Goal: Task Accomplishment & Management: Manage account settings

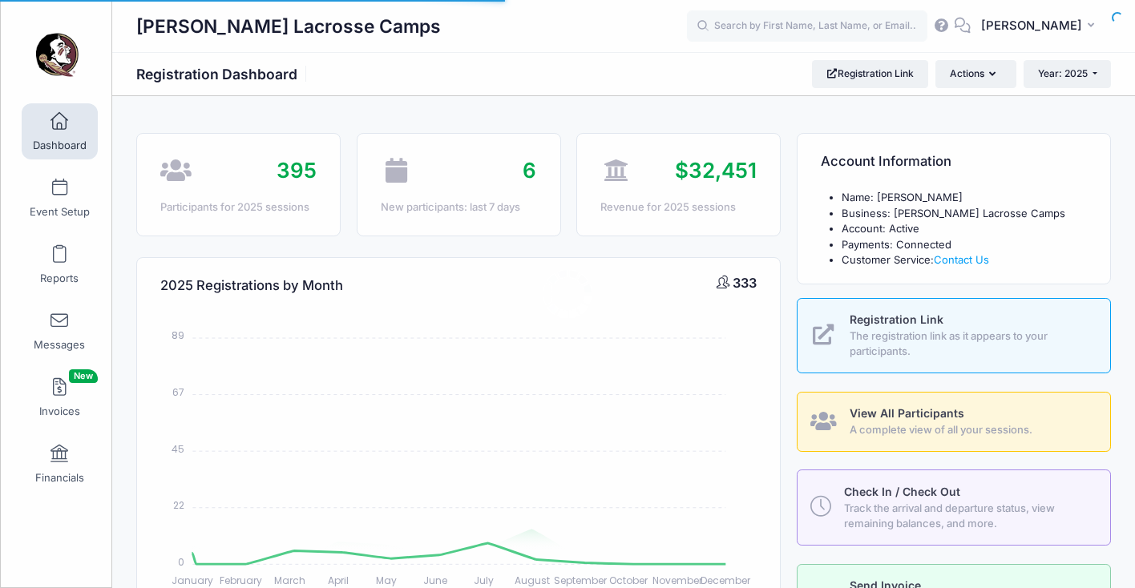
select select
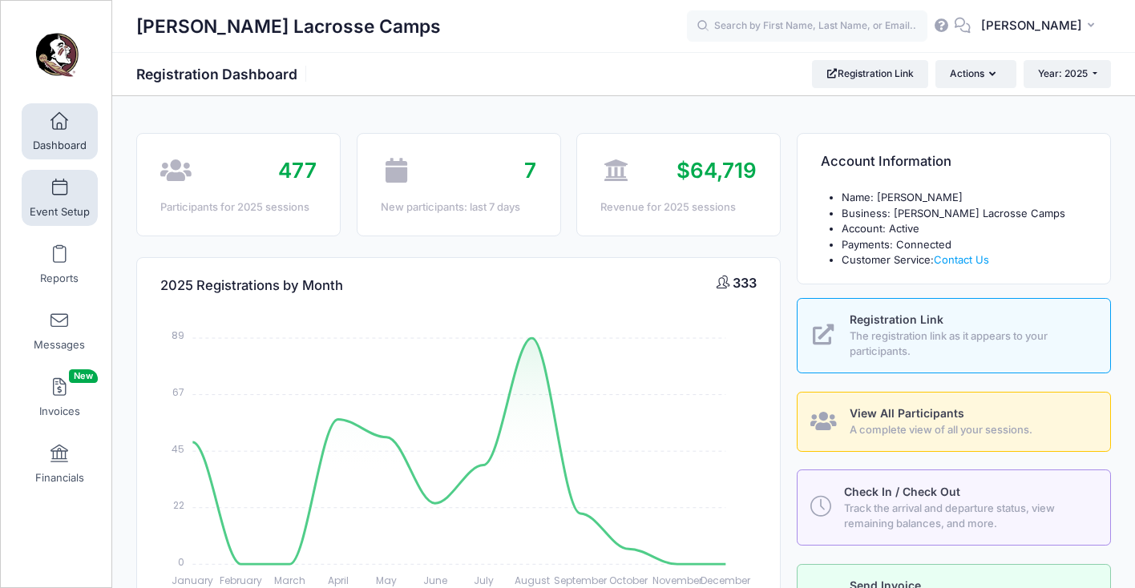
click at [55, 208] on span "Event Setup" at bounding box center [60, 212] width 60 height 14
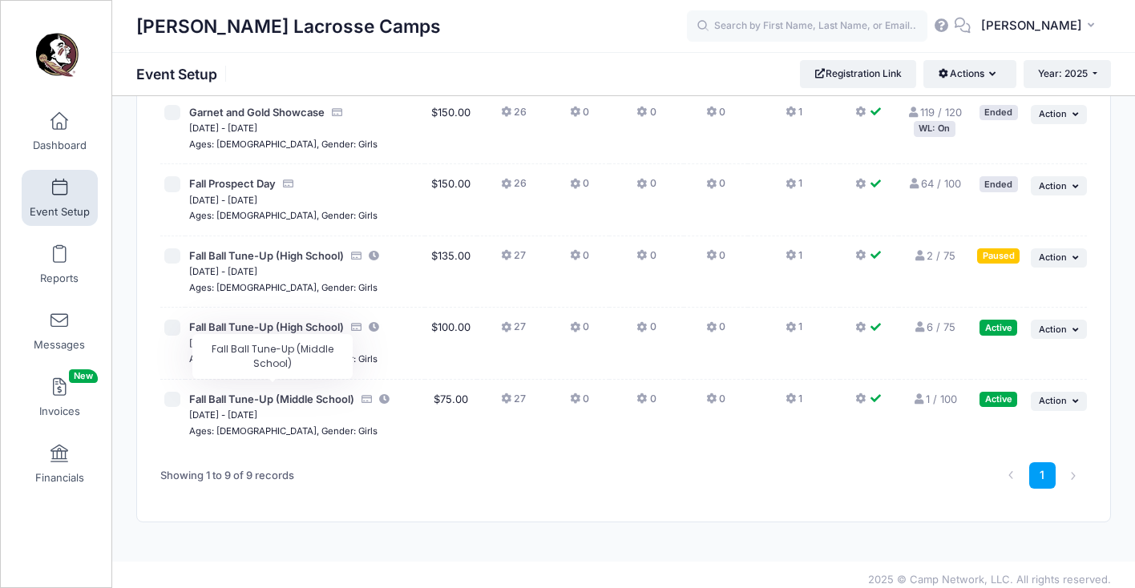
scroll to position [433, 0]
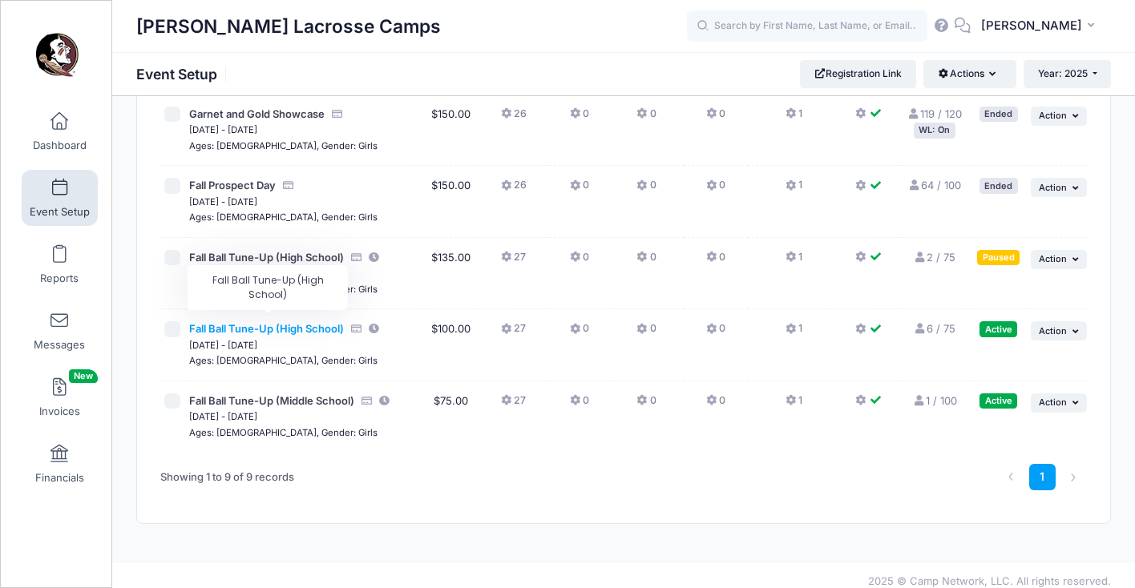
click at [330, 322] on span "Fall Ball Tune-Up (High School)" at bounding box center [266, 328] width 155 height 13
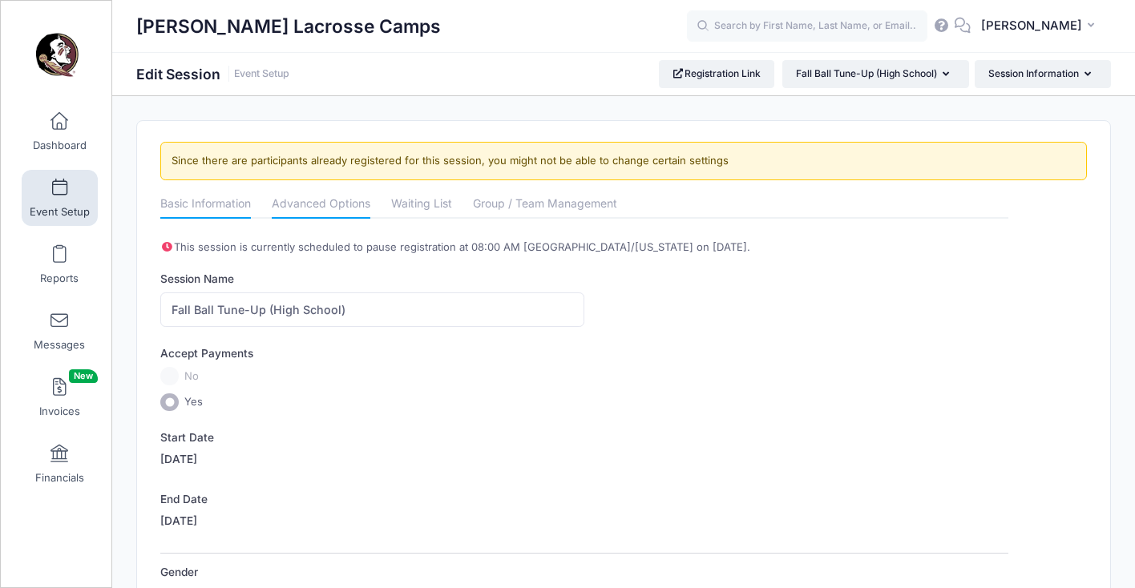
click at [333, 212] on link "Advanced Options" at bounding box center [321, 205] width 99 height 29
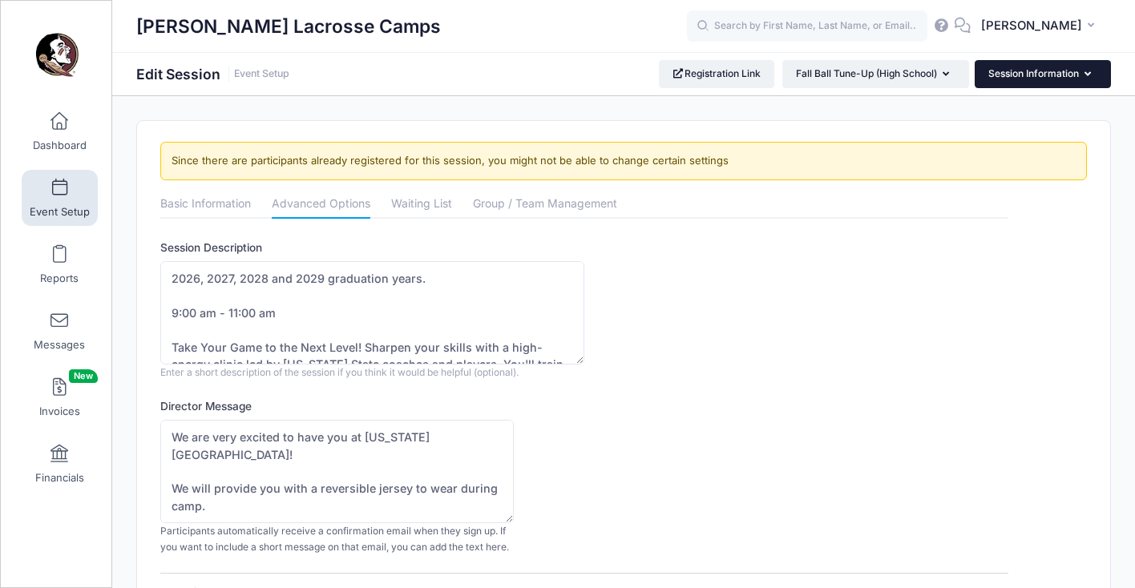
click at [1027, 73] on button "Session Information" at bounding box center [1042, 73] width 136 height 27
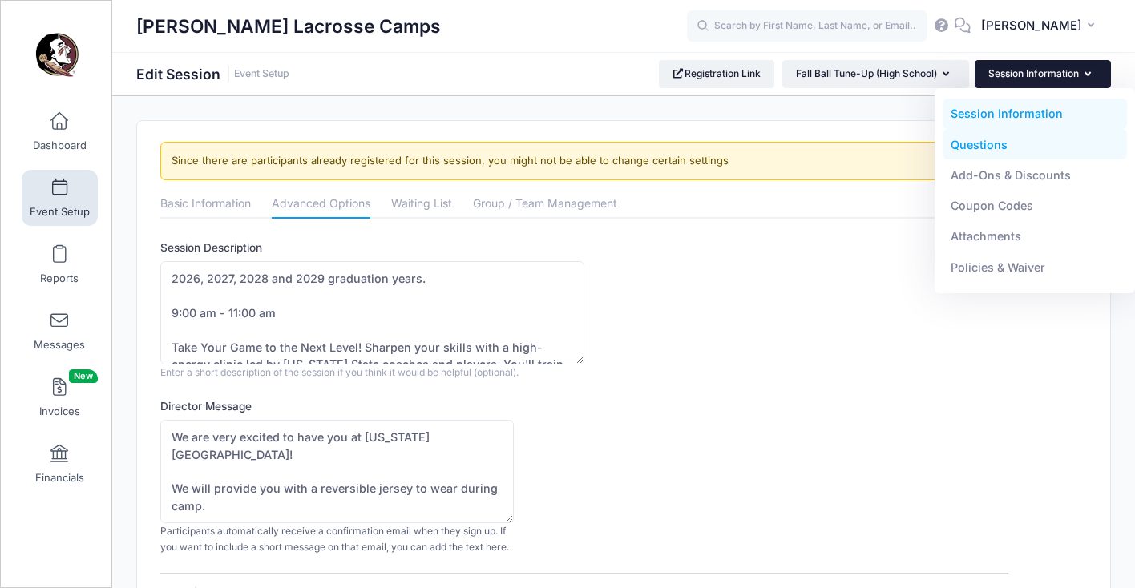
click at [997, 148] on link "Questions" at bounding box center [1034, 144] width 185 height 30
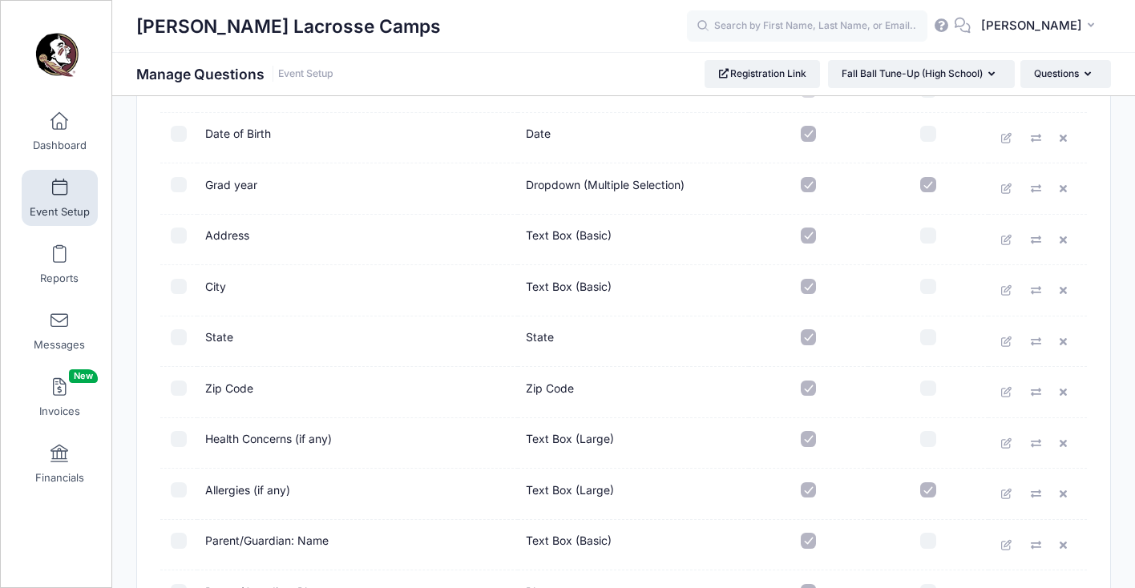
scroll to position [264, 0]
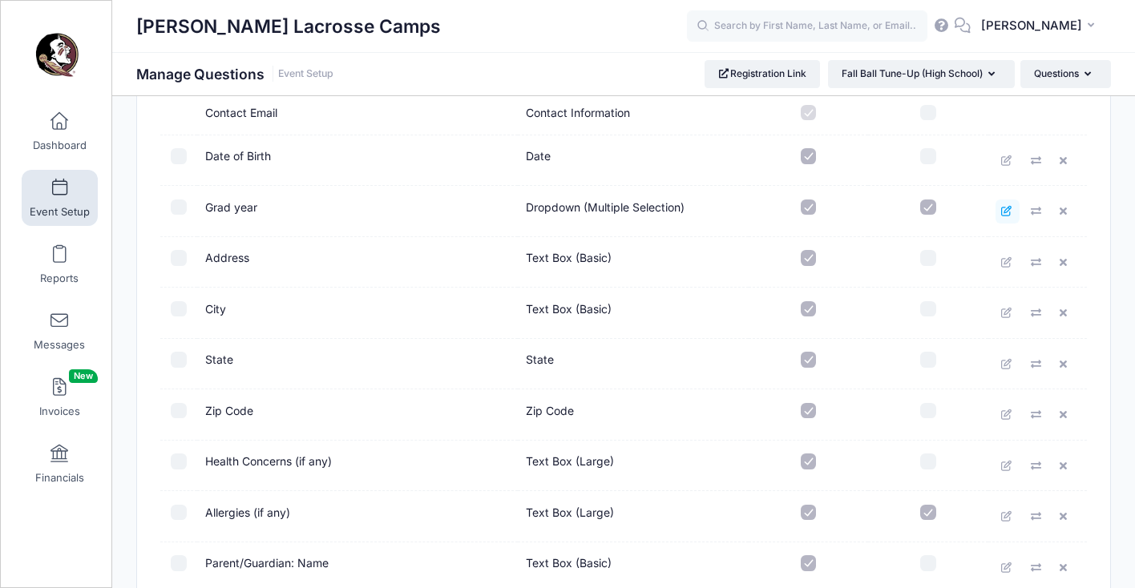
click at [1004, 207] on icon at bounding box center [1007, 211] width 13 height 10
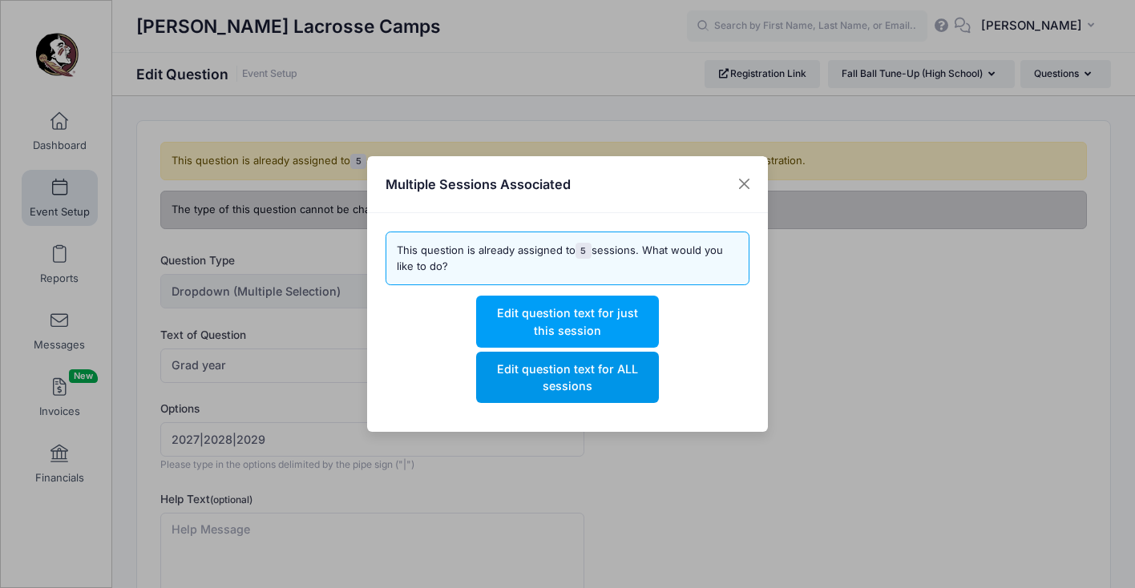
click at [617, 382] on button "Edit question text for ALL sessions" at bounding box center [567, 377] width 182 height 51
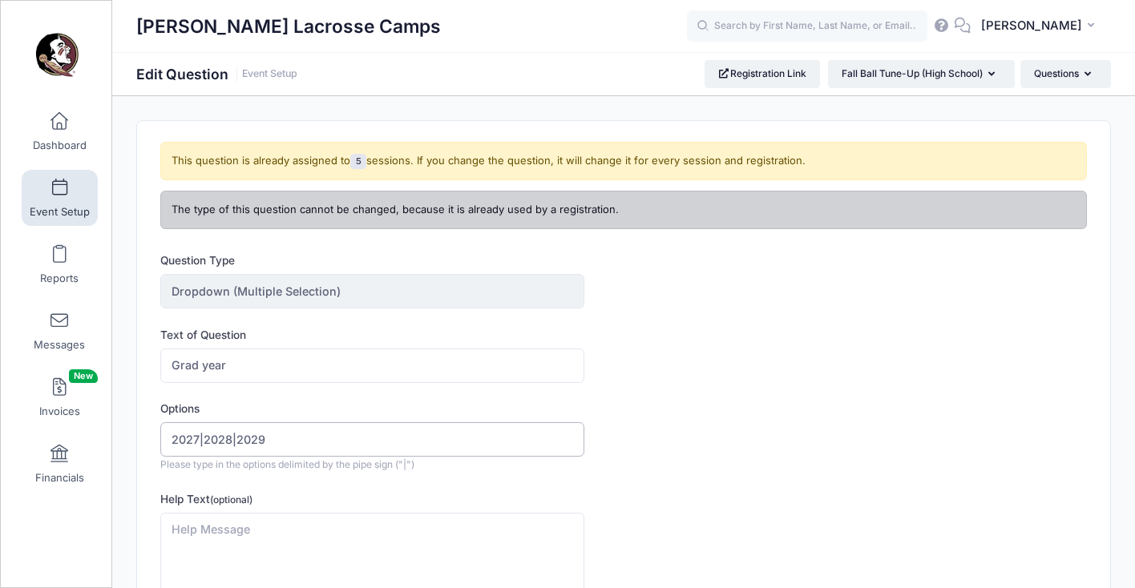
click at [169, 440] on input "2027|2028|2029" at bounding box center [372, 439] width 424 height 34
type input "2026|2027|2028|2029"
click at [748, 382] on form "Question Type Dropdown (Multiple Selection) Once you create the question, you w…" at bounding box center [584, 467] width 848 height 431
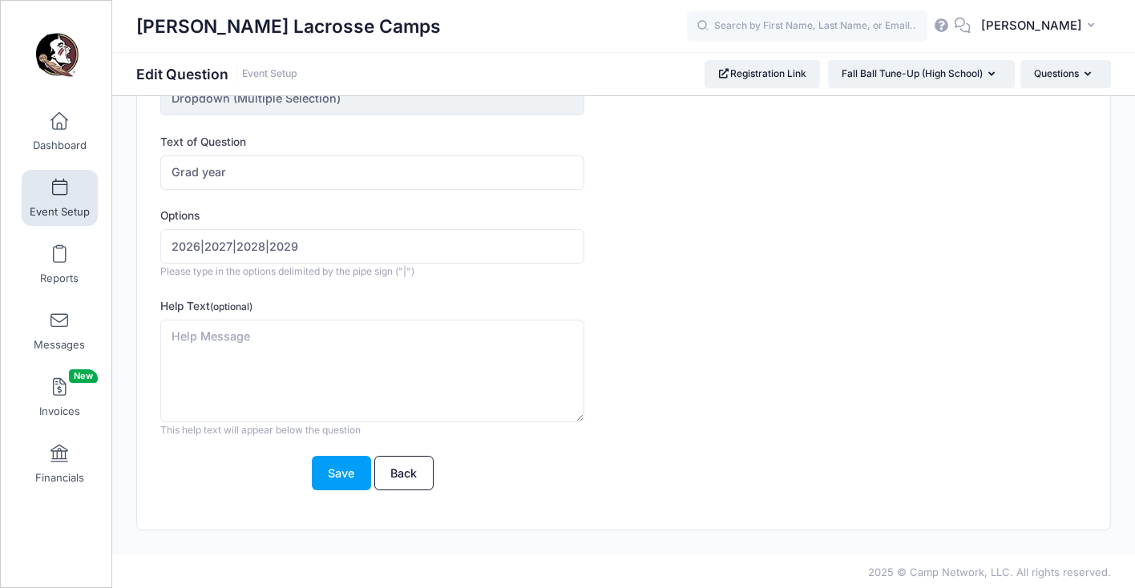
scroll to position [192, 0]
click at [340, 474] on button "Save" at bounding box center [341, 475] width 59 height 34
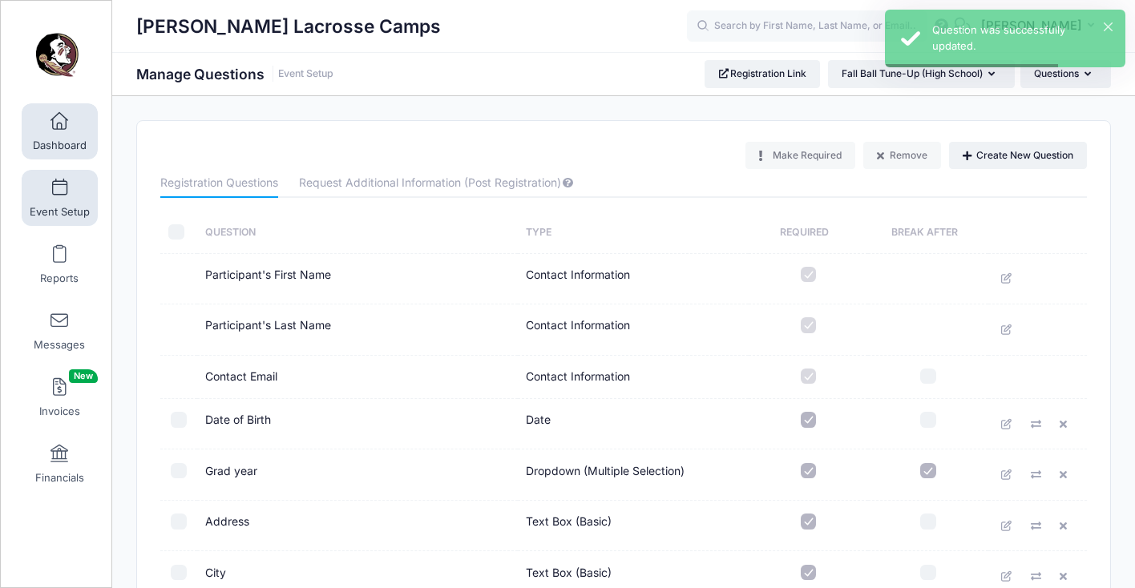
click at [59, 128] on span at bounding box center [59, 122] width 0 height 18
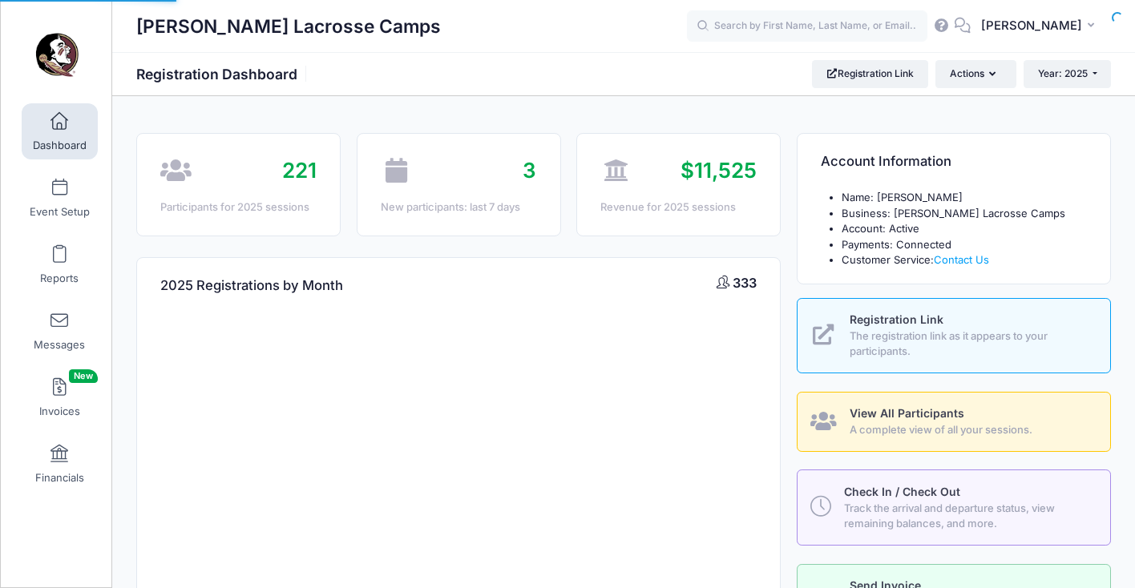
select select
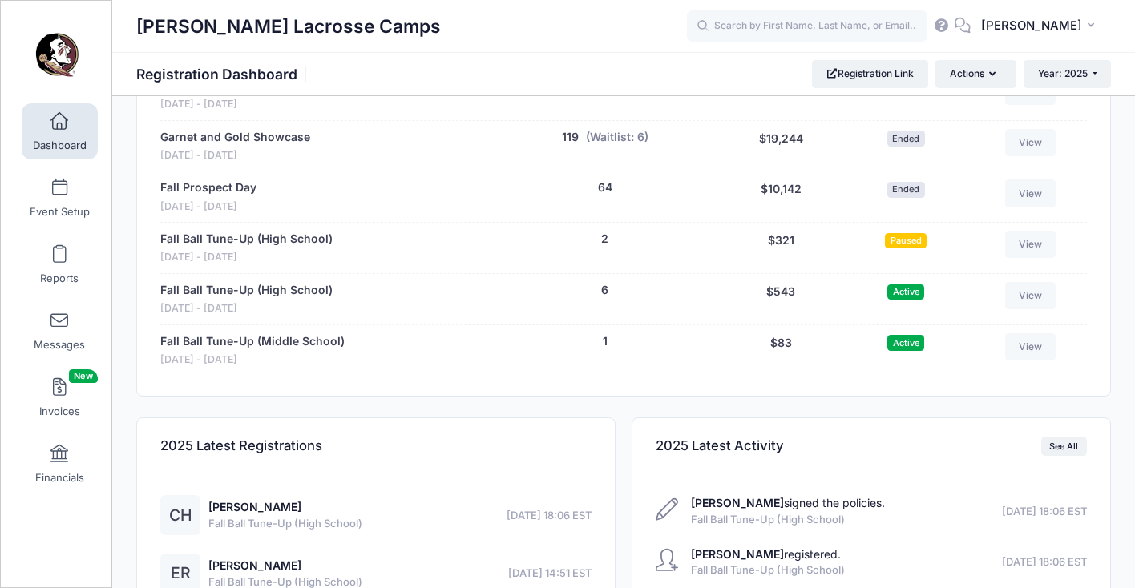
scroll to position [921, 0]
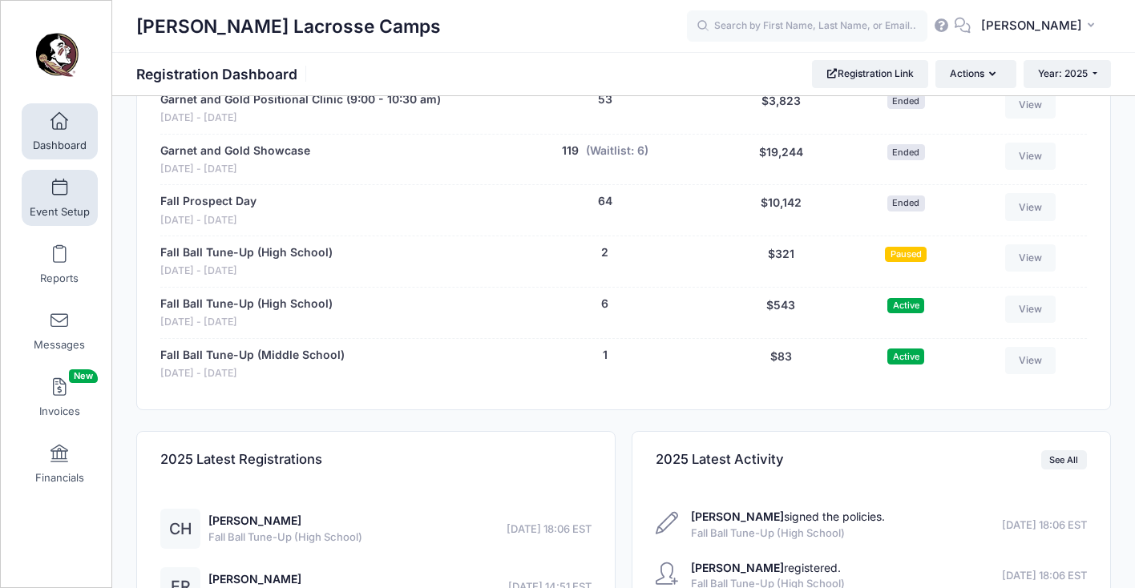
click at [59, 185] on span at bounding box center [59, 188] width 0 height 18
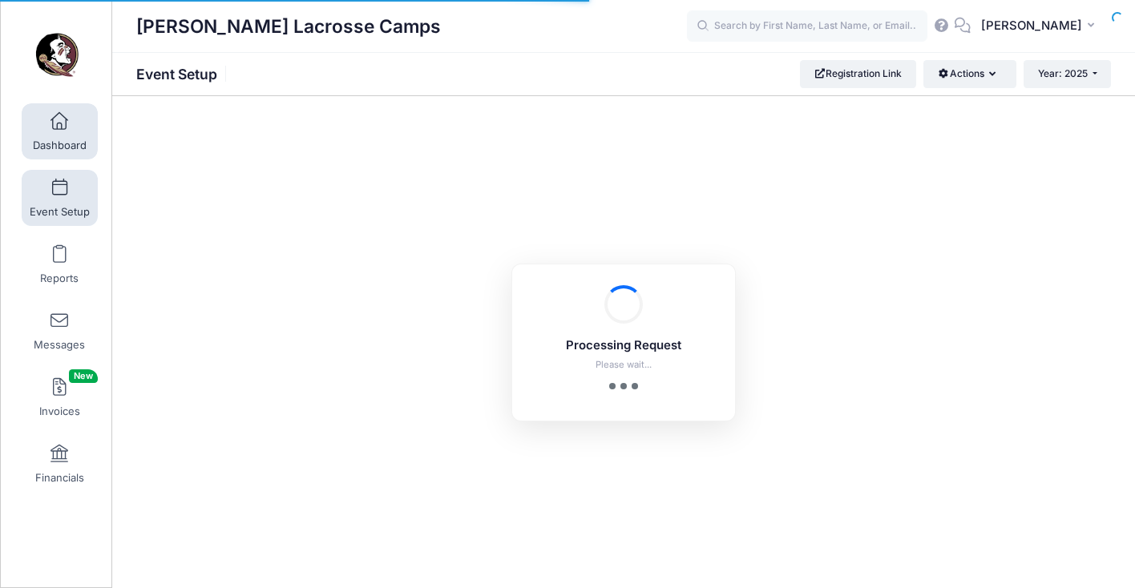
click at [56, 139] on span "Dashboard" at bounding box center [60, 146] width 54 height 14
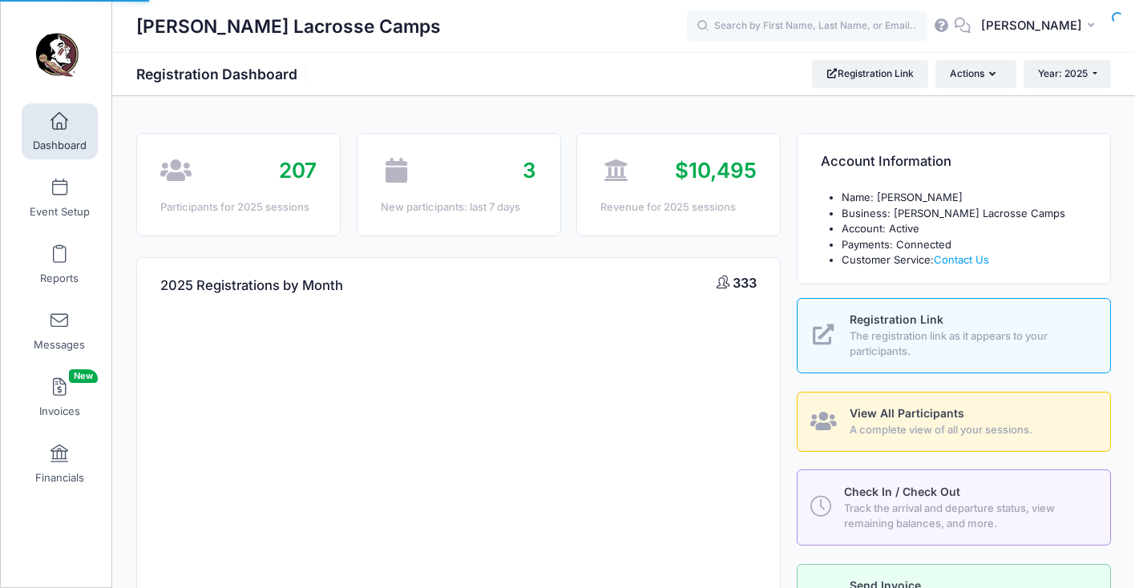
select select
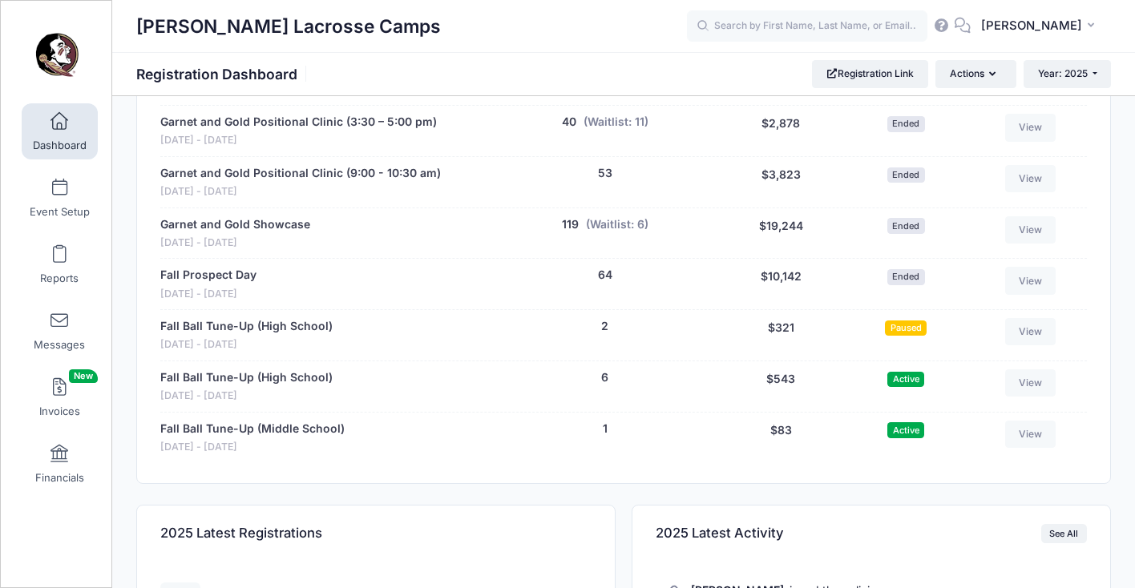
scroll to position [793, 0]
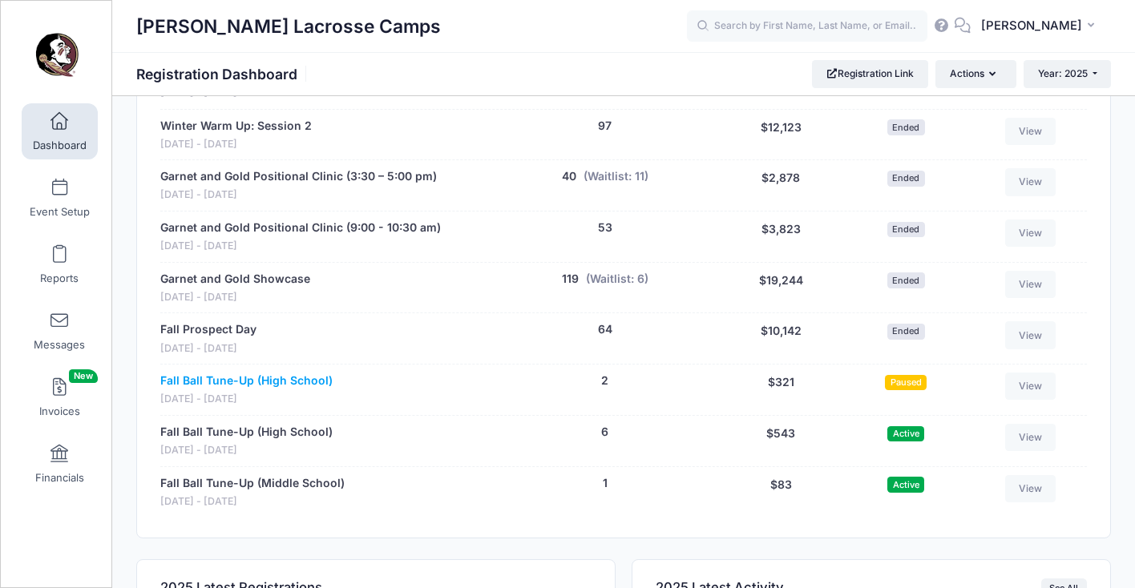
click at [290, 373] on link "Fall Ball Tune-Up (High School)" at bounding box center [246, 381] width 172 height 17
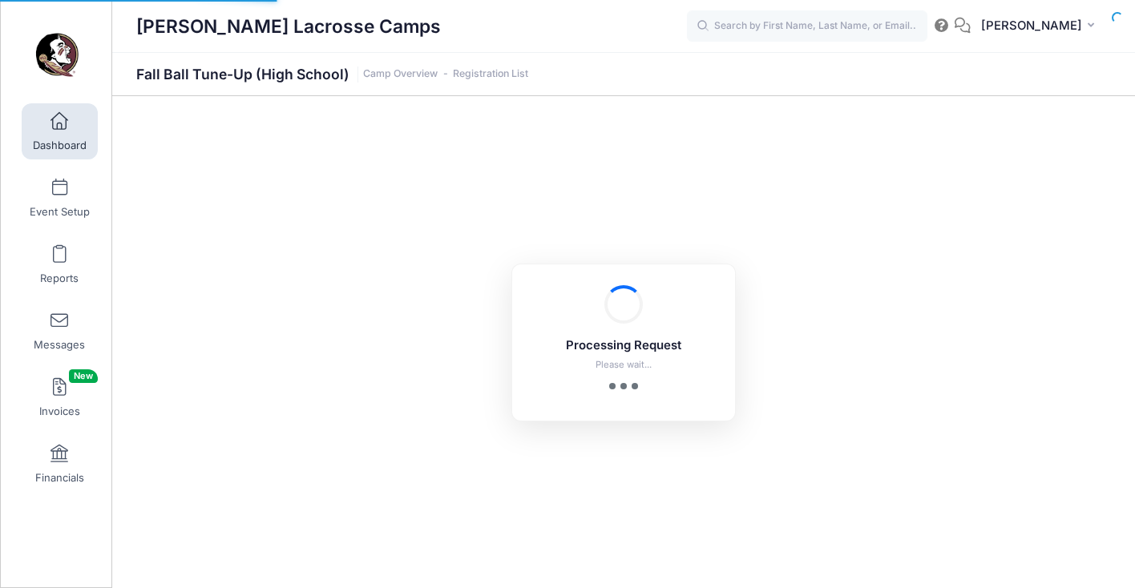
select select "10"
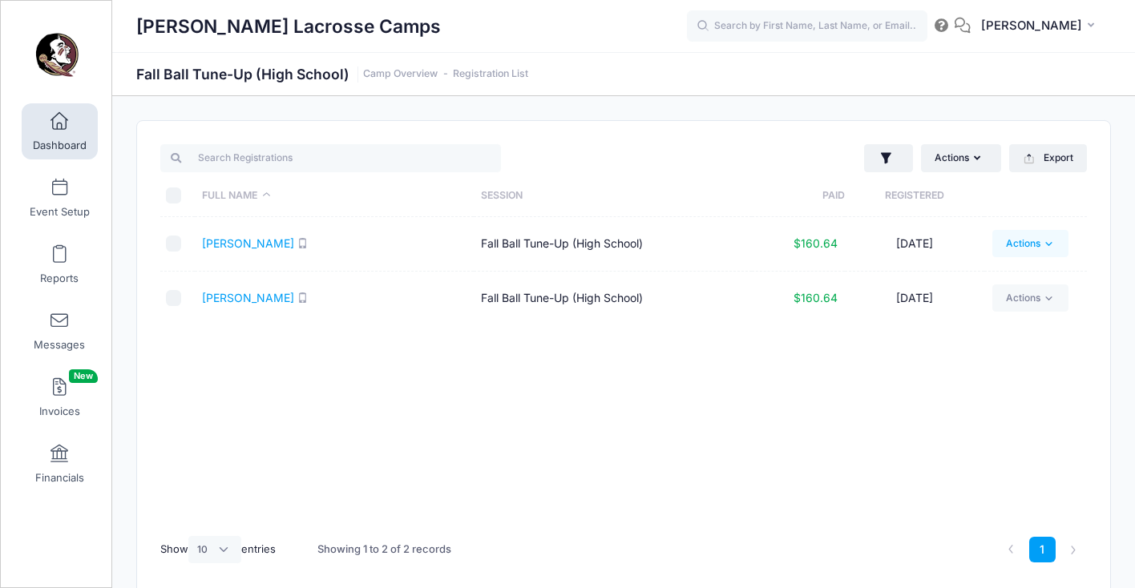
click at [1050, 240] on icon at bounding box center [1048, 244] width 12 height 12
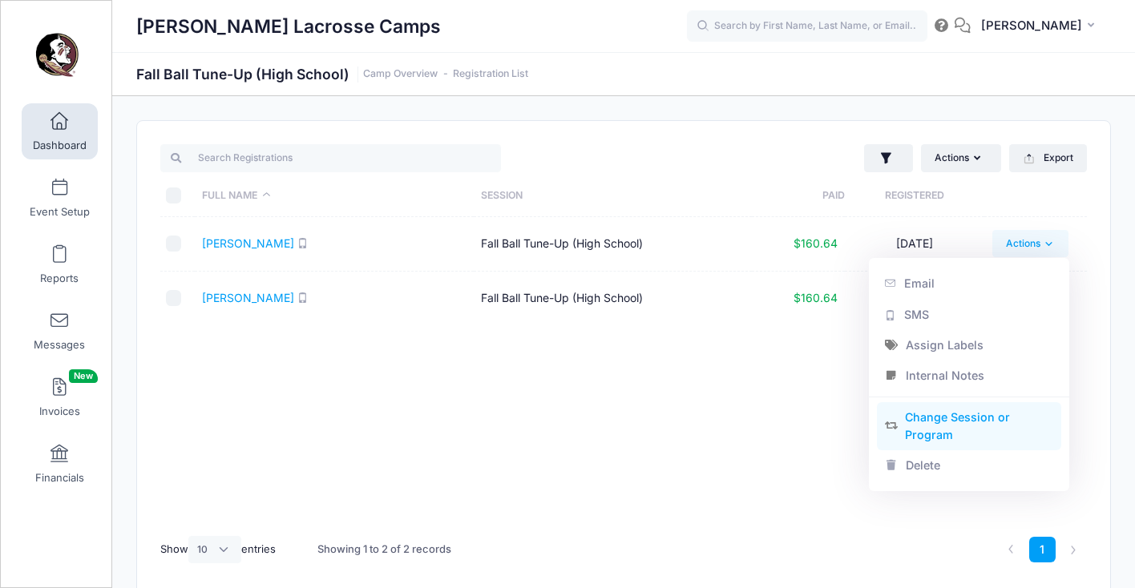
click at [915, 429] on link "Change Session or Program" at bounding box center [969, 426] width 185 height 48
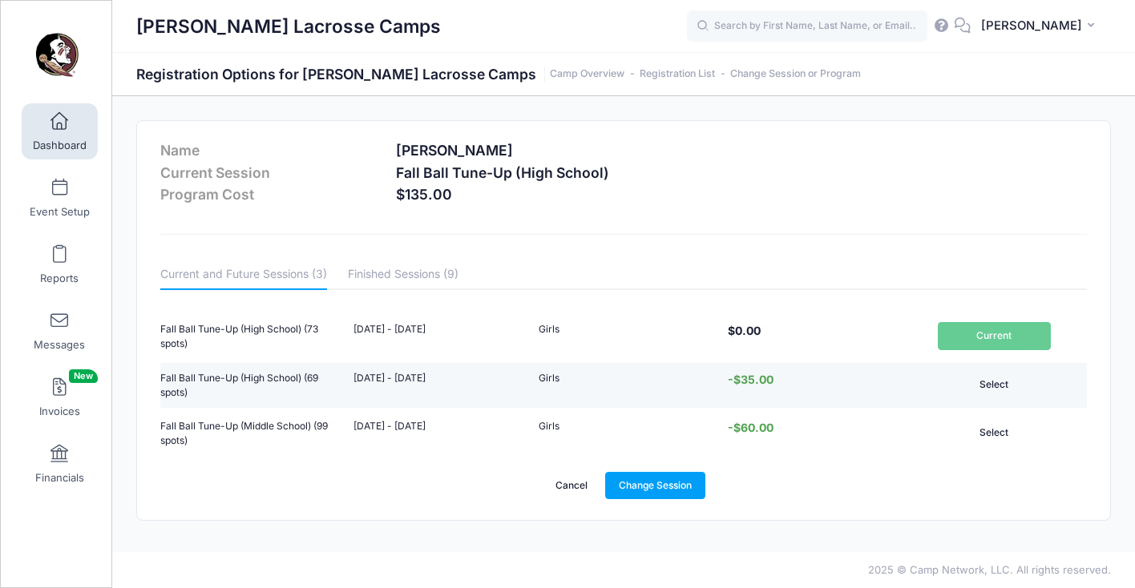
click at [1004, 380] on button "Select" at bounding box center [993, 384] width 113 height 27
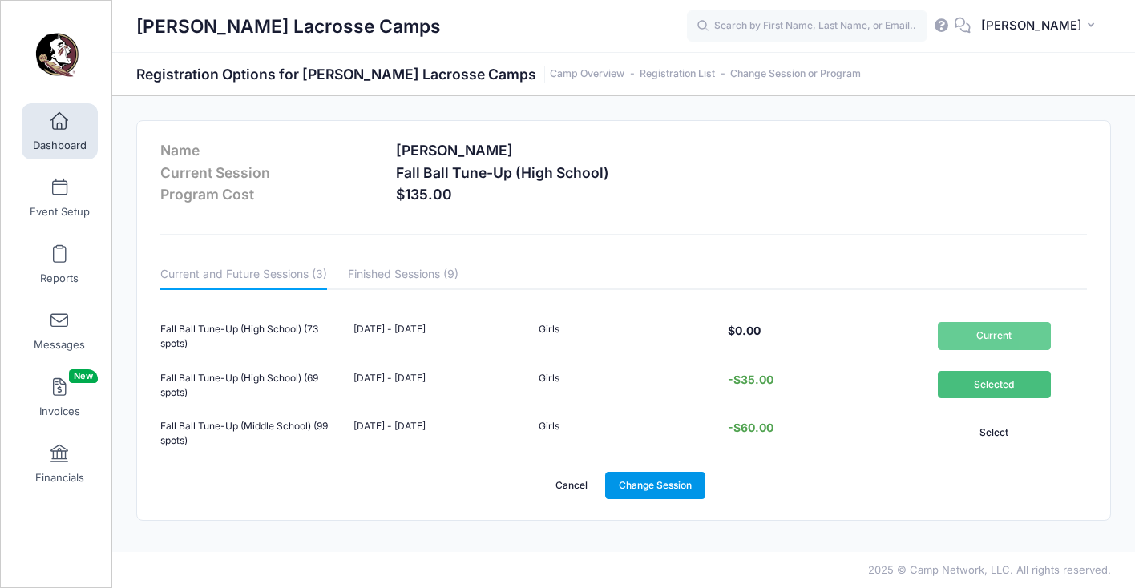
click at [623, 480] on link "Change Session" at bounding box center [655, 485] width 101 height 27
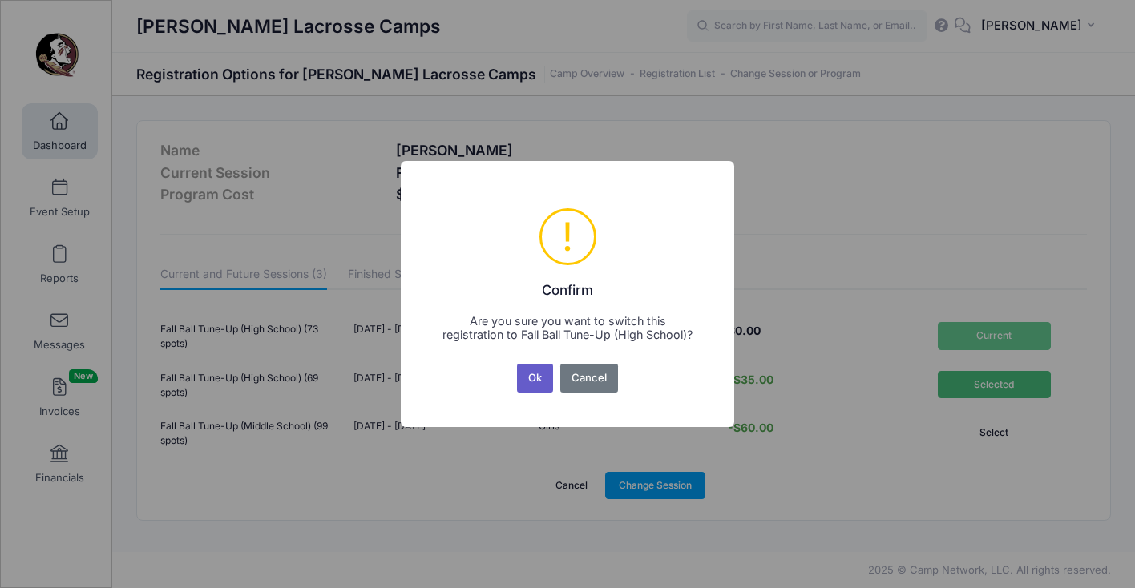
click at [539, 381] on button "Ok" at bounding box center [535, 378] width 37 height 29
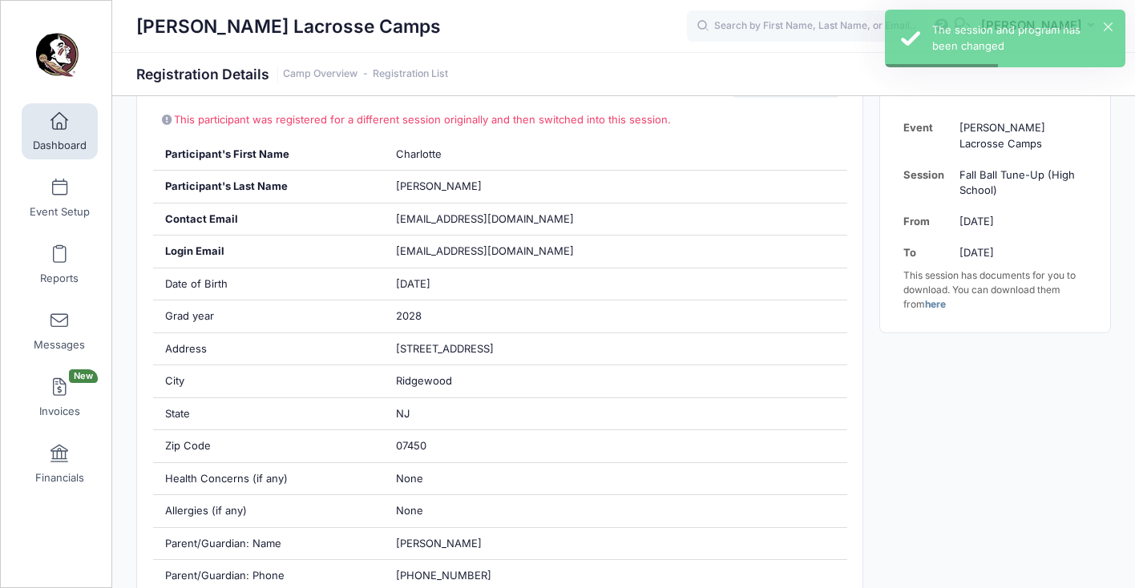
scroll to position [442, 0]
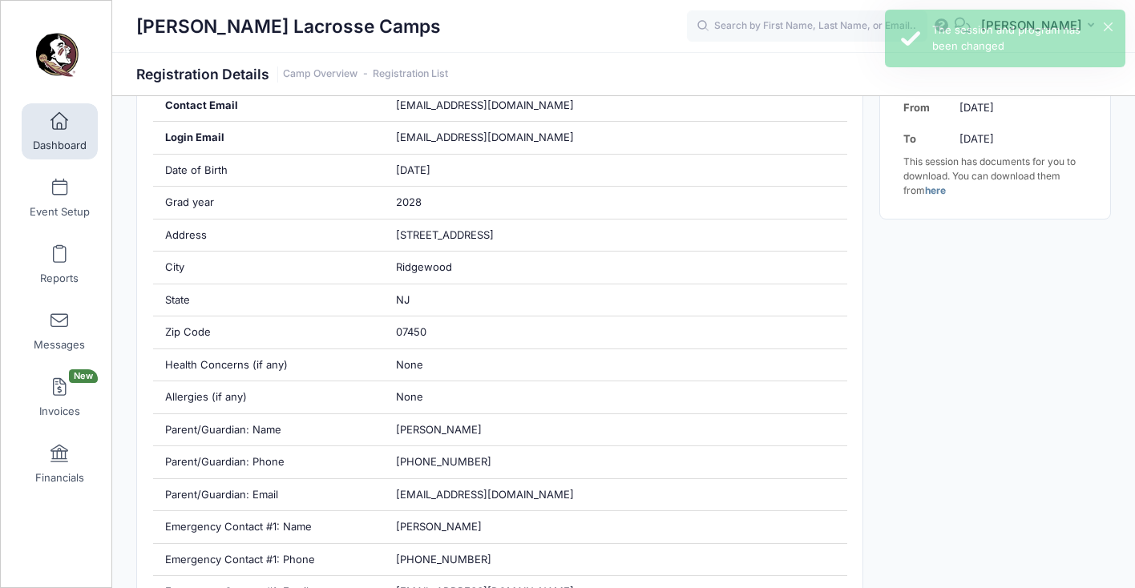
click at [59, 129] on span at bounding box center [59, 122] width 0 height 18
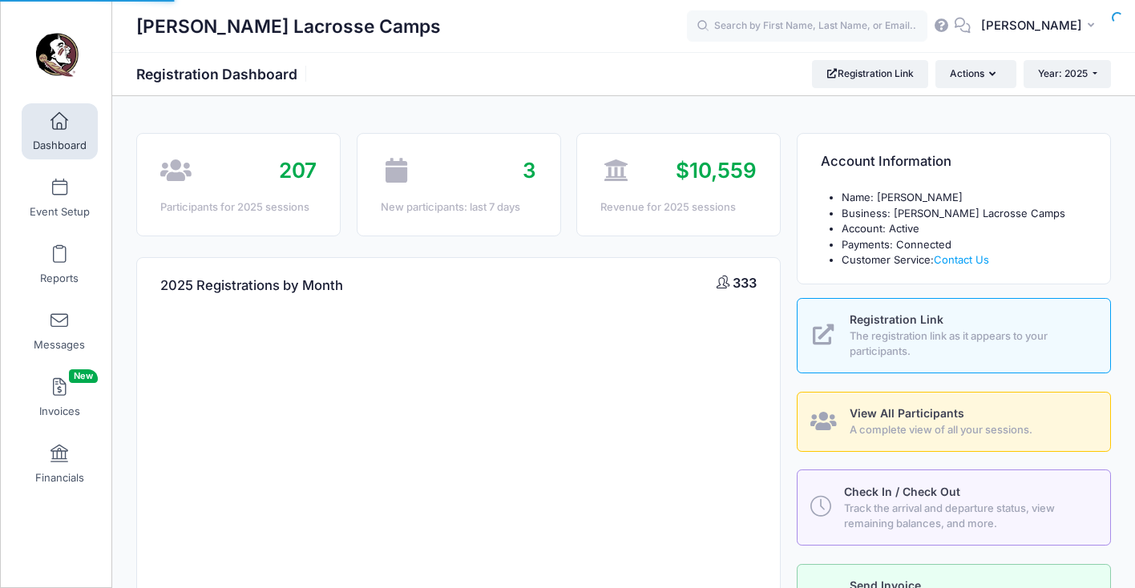
select select
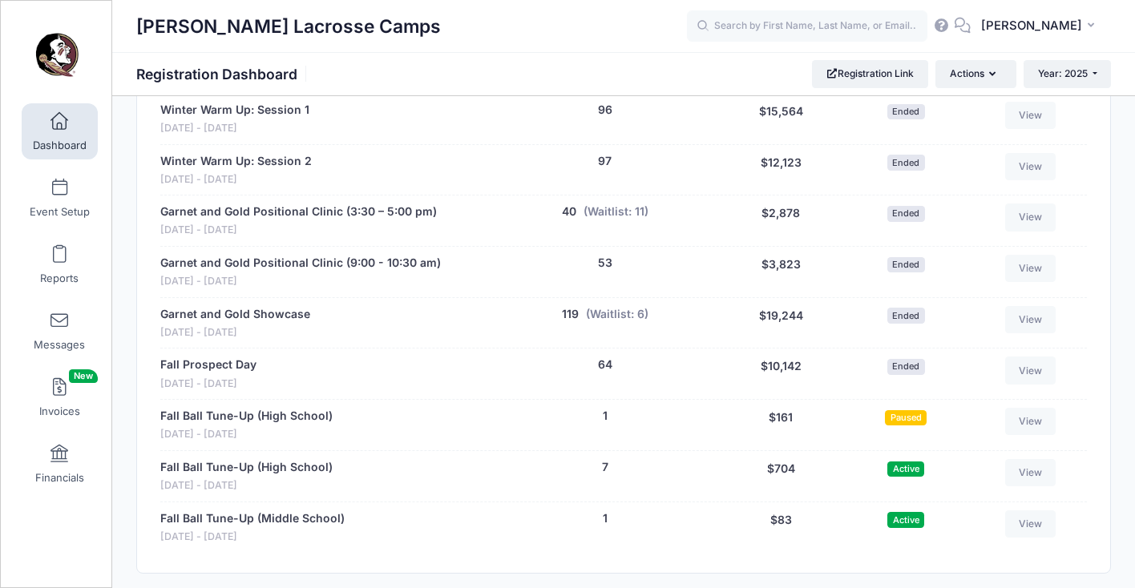
scroll to position [765, 0]
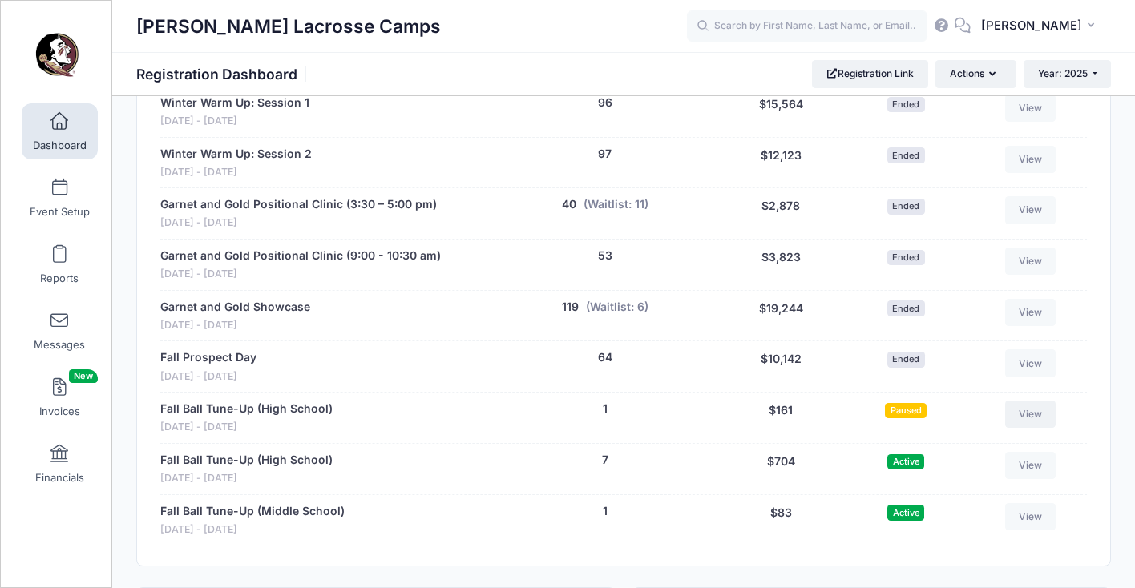
click at [1036, 401] on link "View" at bounding box center [1030, 414] width 51 height 27
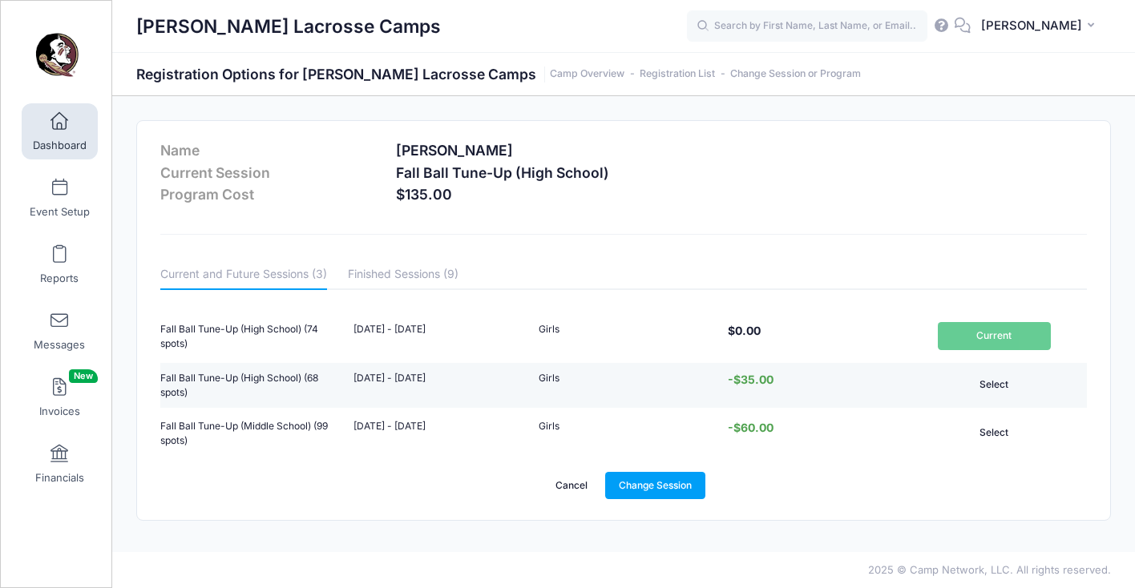
click at [1001, 393] on button "Select" at bounding box center [993, 384] width 113 height 27
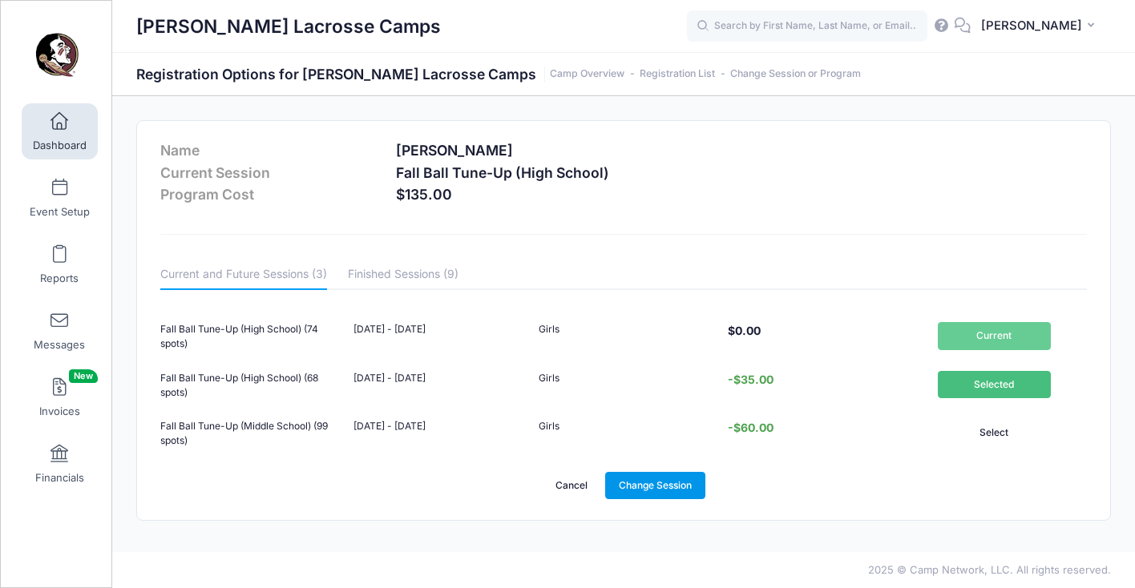
click at [659, 482] on link "Change Session" at bounding box center [655, 485] width 101 height 27
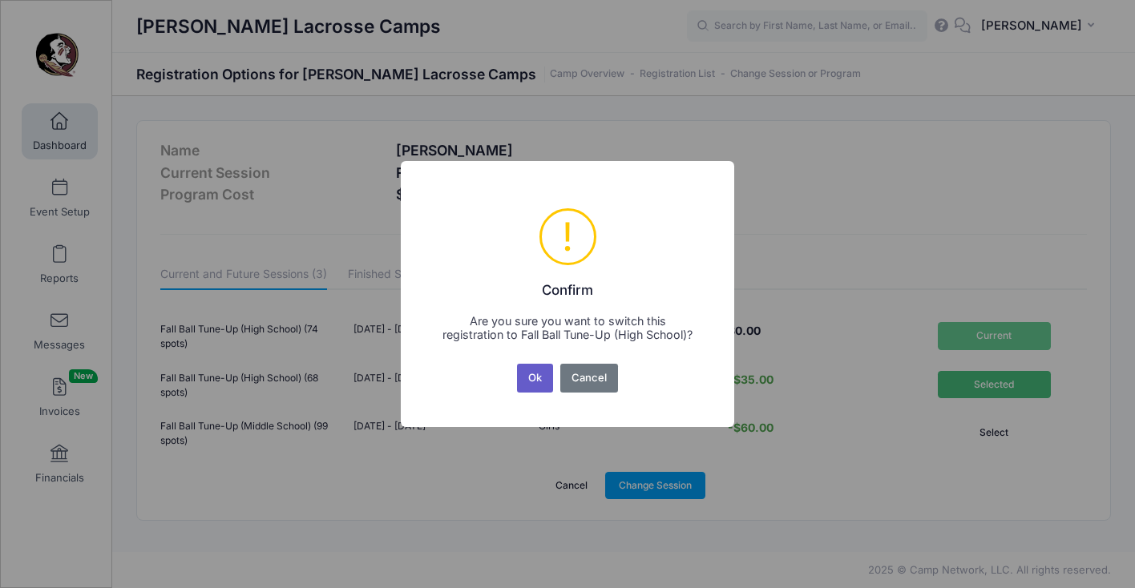
click at [536, 379] on button "Ok" at bounding box center [535, 378] width 37 height 29
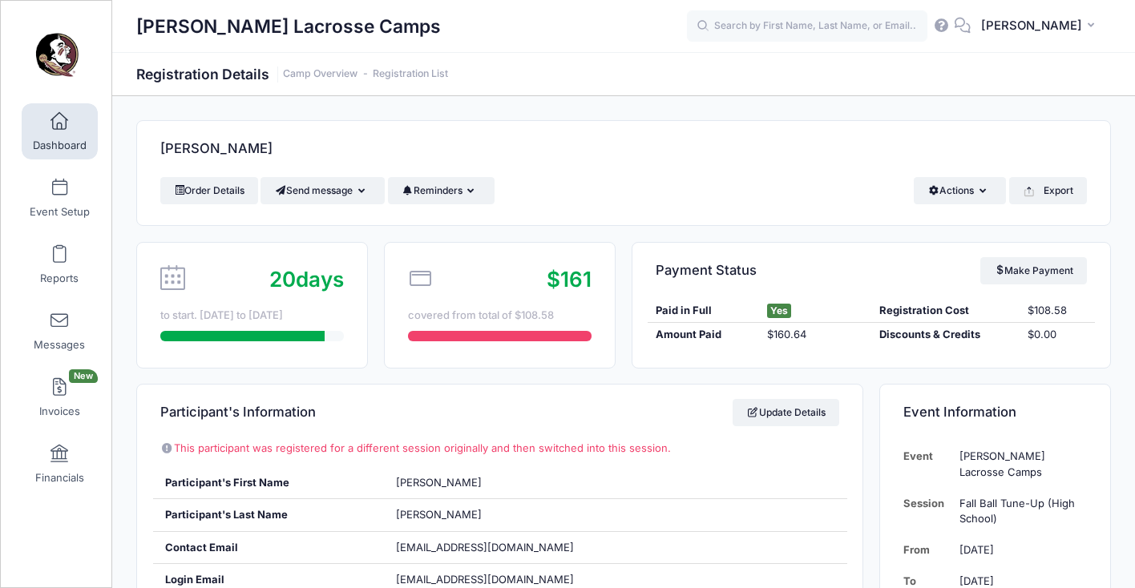
click at [63, 140] on span "Dashboard" at bounding box center [60, 146] width 54 height 14
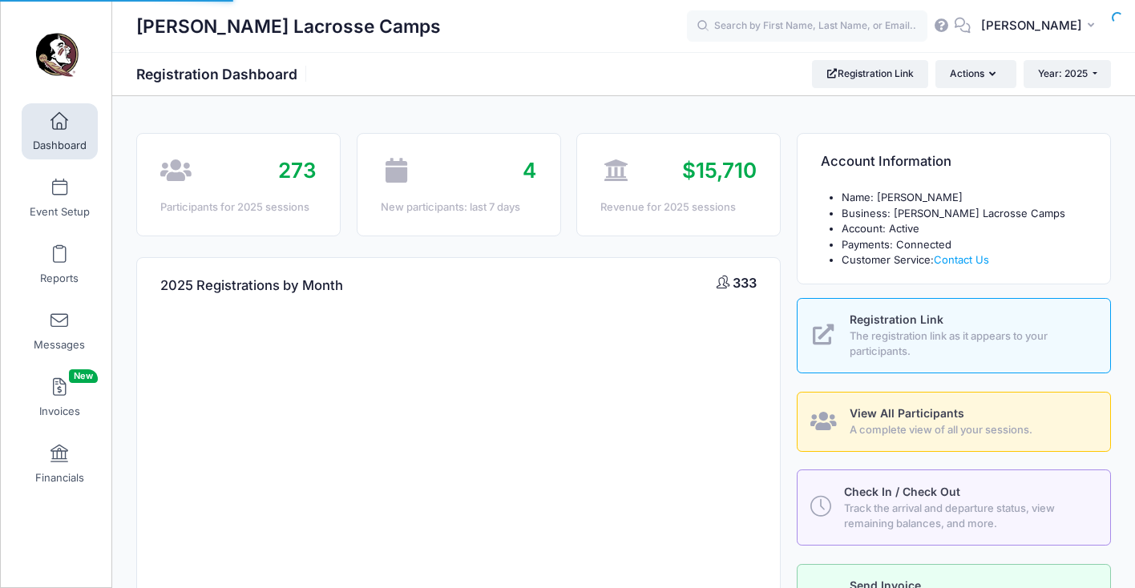
select select
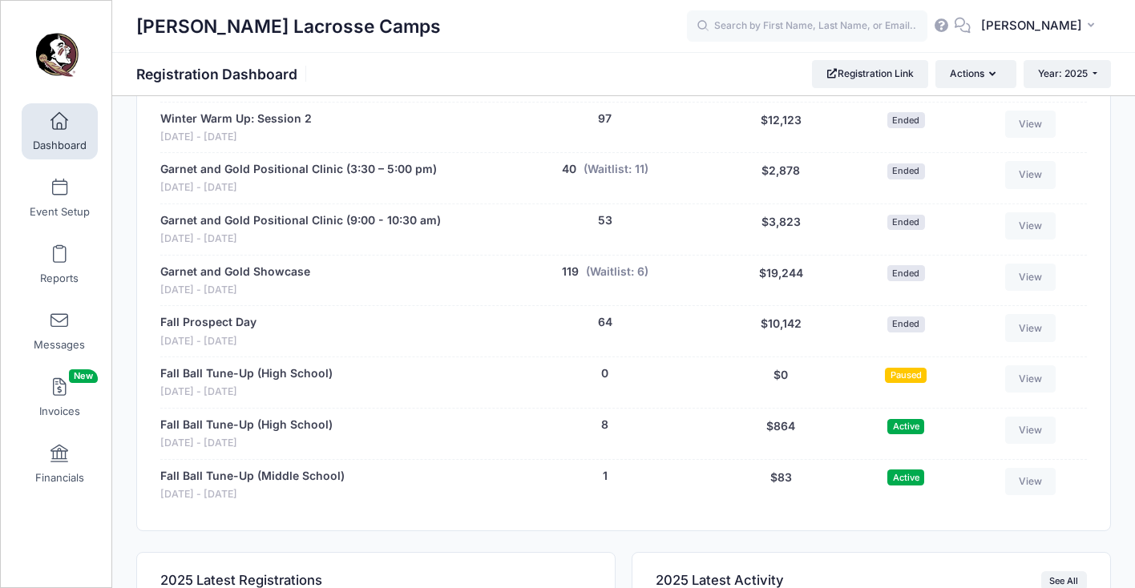
scroll to position [815, 0]
